Goal: Task Accomplishment & Management: Complete application form

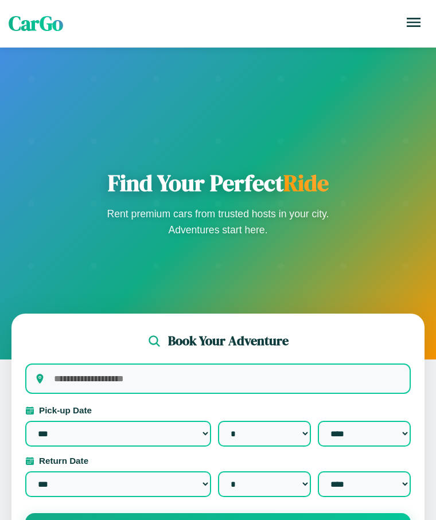
select select "*"
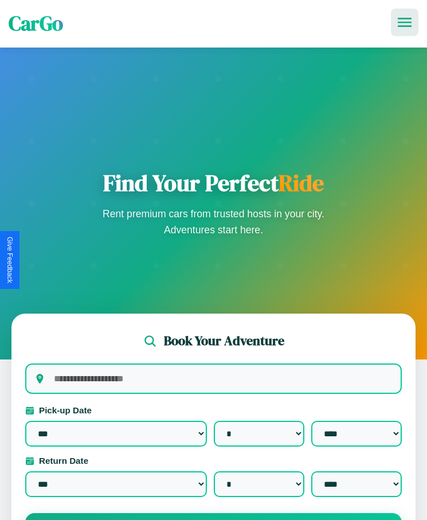
click at [405, 22] on icon at bounding box center [405, 22] width 14 height 9
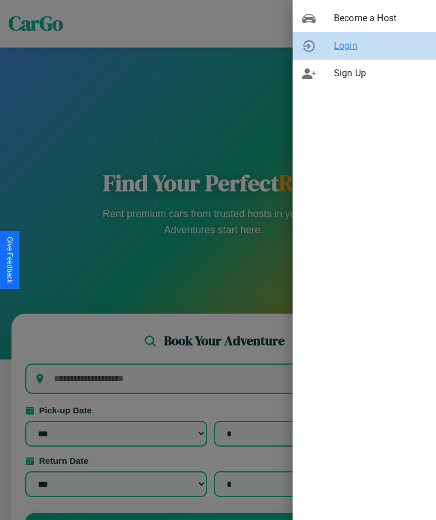
click at [364, 46] on span "Login" at bounding box center [380, 46] width 93 height 14
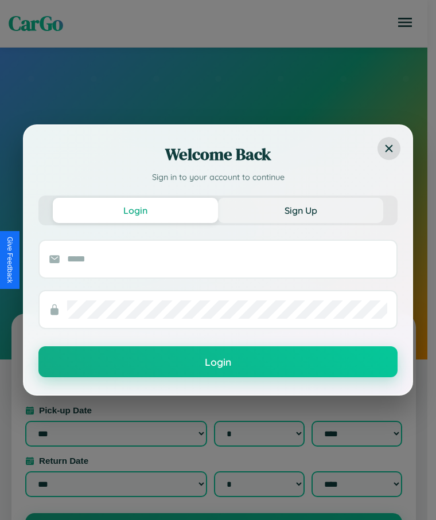
click at [301, 210] on button "Sign Up" at bounding box center [300, 210] width 165 height 25
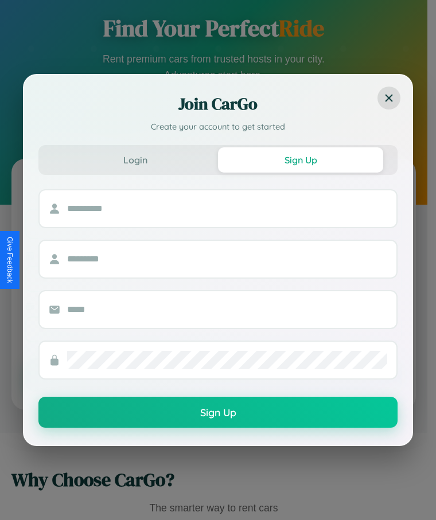
scroll to position [182, 0]
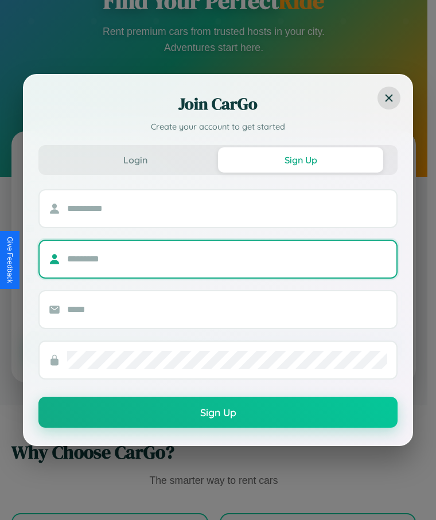
click at [213, 260] on input "text" at bounding box center [227, 259] width 320 height 18
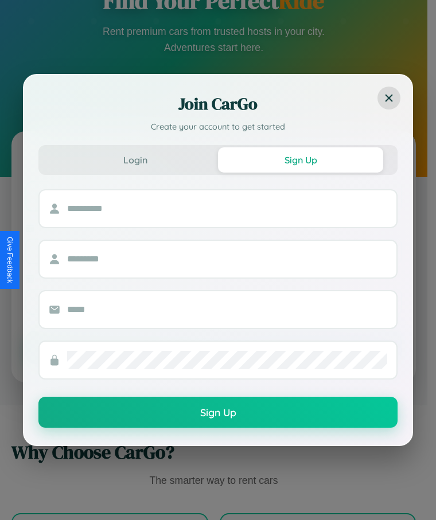
click at [213, 197] on div at bounding box center [227, 208] width 320 height 37
